Goal: Task Accomplishment & Management: Manage account settings

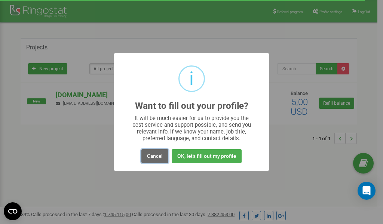
click at [157, 157] on button "Cancel" at bounding box center [154, 156] width 27 height 14
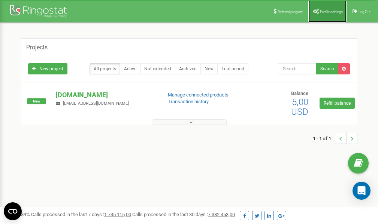
click at [326, 7] on link "Profile settings" at bounding box center [327, 11] width 38 height 22
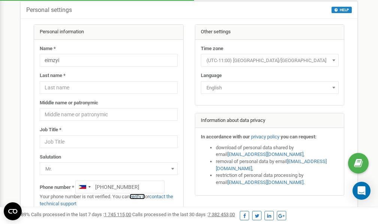
click at [140, 196] on link "verify it" at bounding box center [136, 197] width 15 height 6
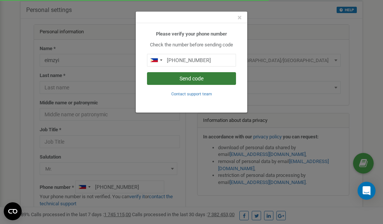
click at [184, 77] on button "Send code" at bounding box center [191, 78] width 89 height 13
